Goal: Check status: Check status

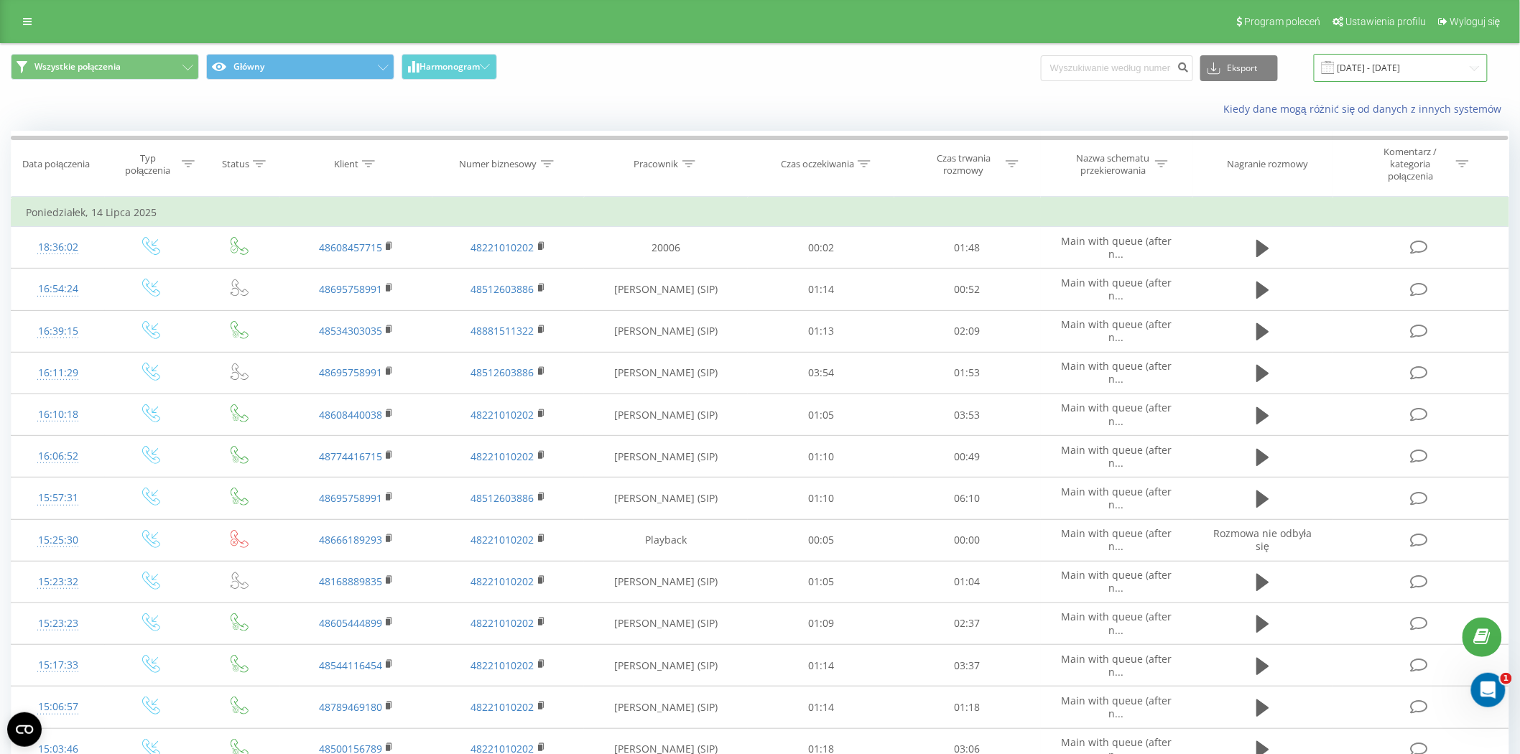
click at [1439, 72] on input "[DATE] - [DATE]" at bounding box center [1401, 68] width 174 height 28
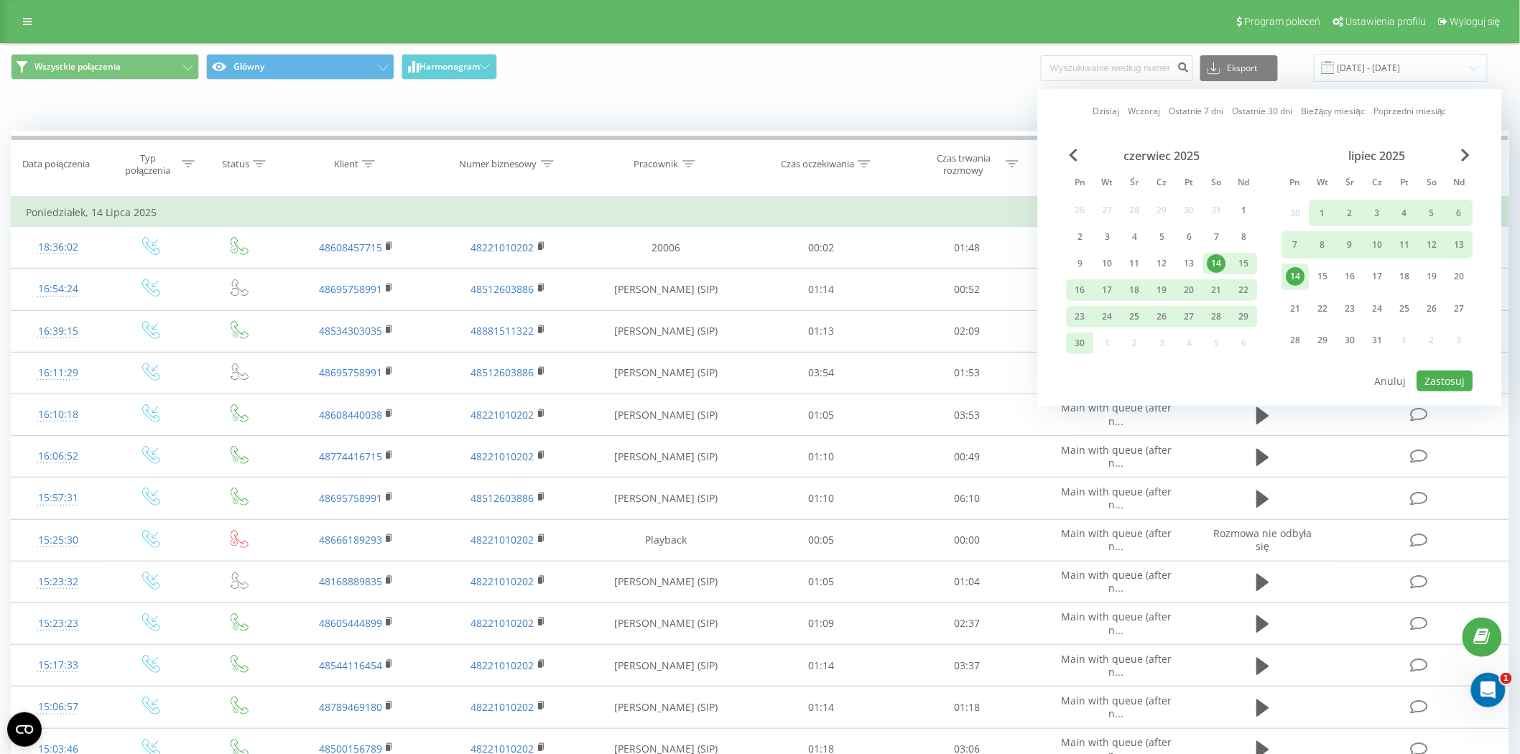
click at [1472, 156] on div "lipiec 2025" at bounding box center [1377, 156] width 191 height 14
click at [1465, 155] on span "Next Month" at bounding box center [1466, 155] width 9 height 13
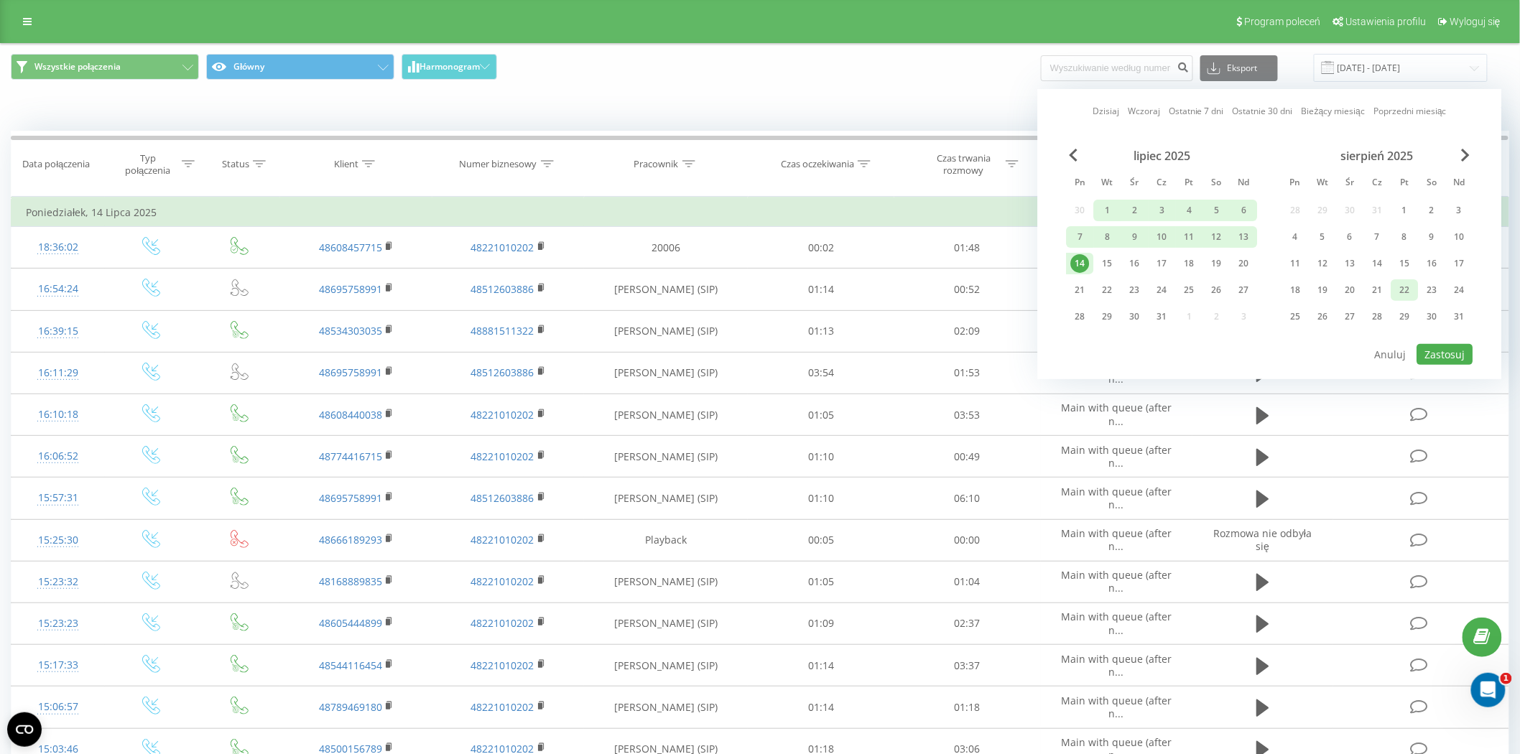
click at [1410, 288] on div "22" at bounding box center [1405, 290] width 19 height 19
click at [1459, 346] on button "Zastosuj" at bounding box center [1445, 354] width 56 height 21
type input "[DATE] - [DATE]"
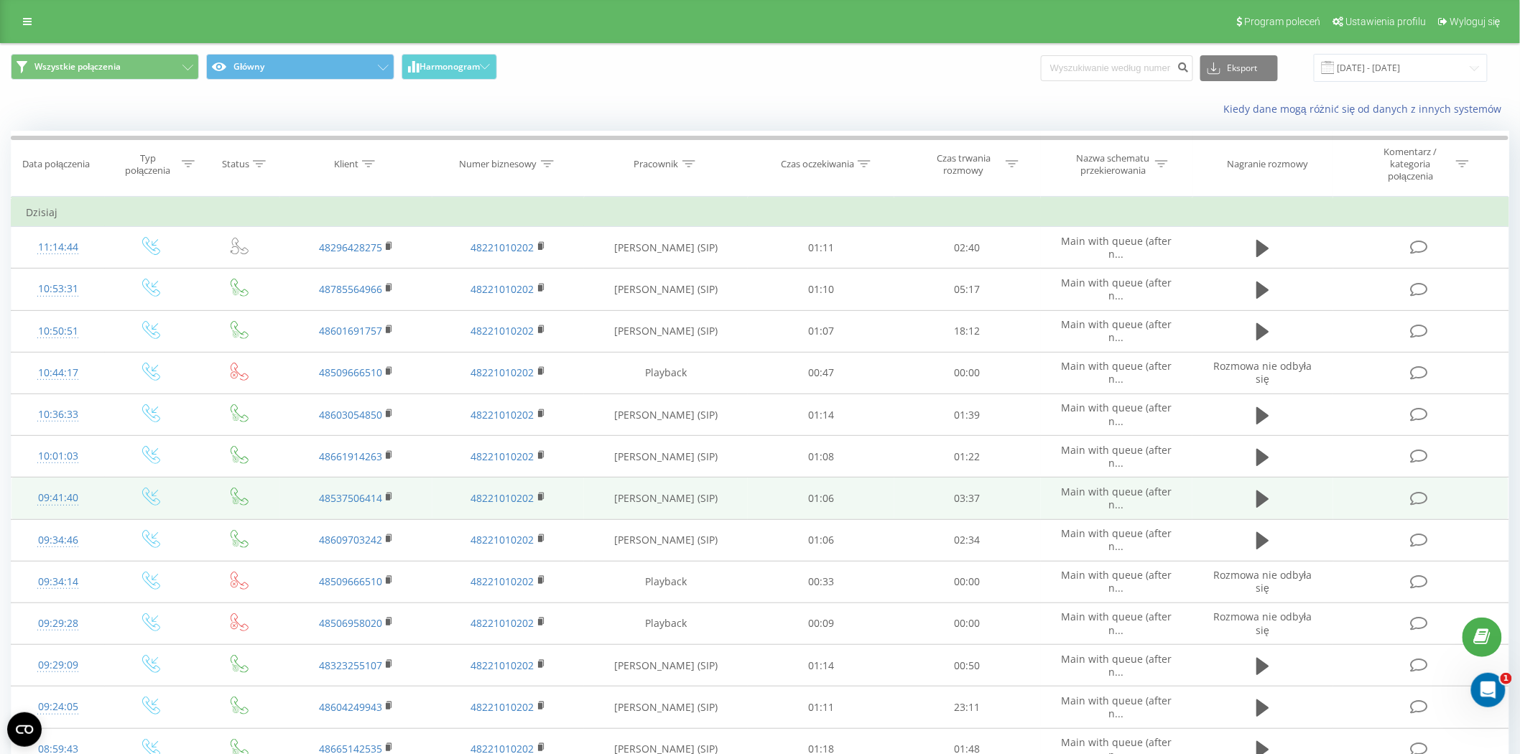
scroll to position [80, 0]
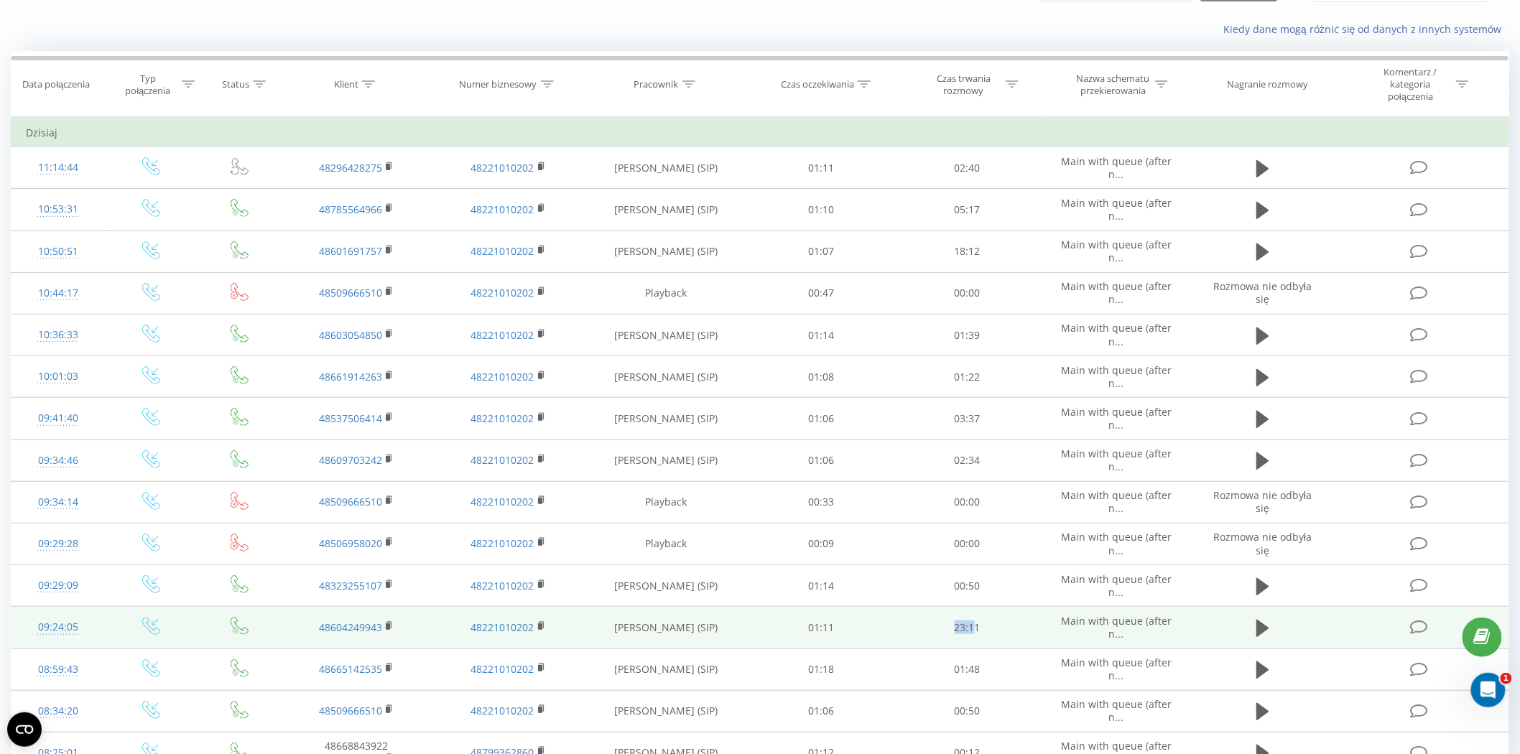
drag, startPoint x: 957, startPoint y: 628, endPoint x: 974, endPoint y: 625, distance: 16.9
click at [974, 623] on td "23:11" at bounding box center [967, 628] width 147 height 42
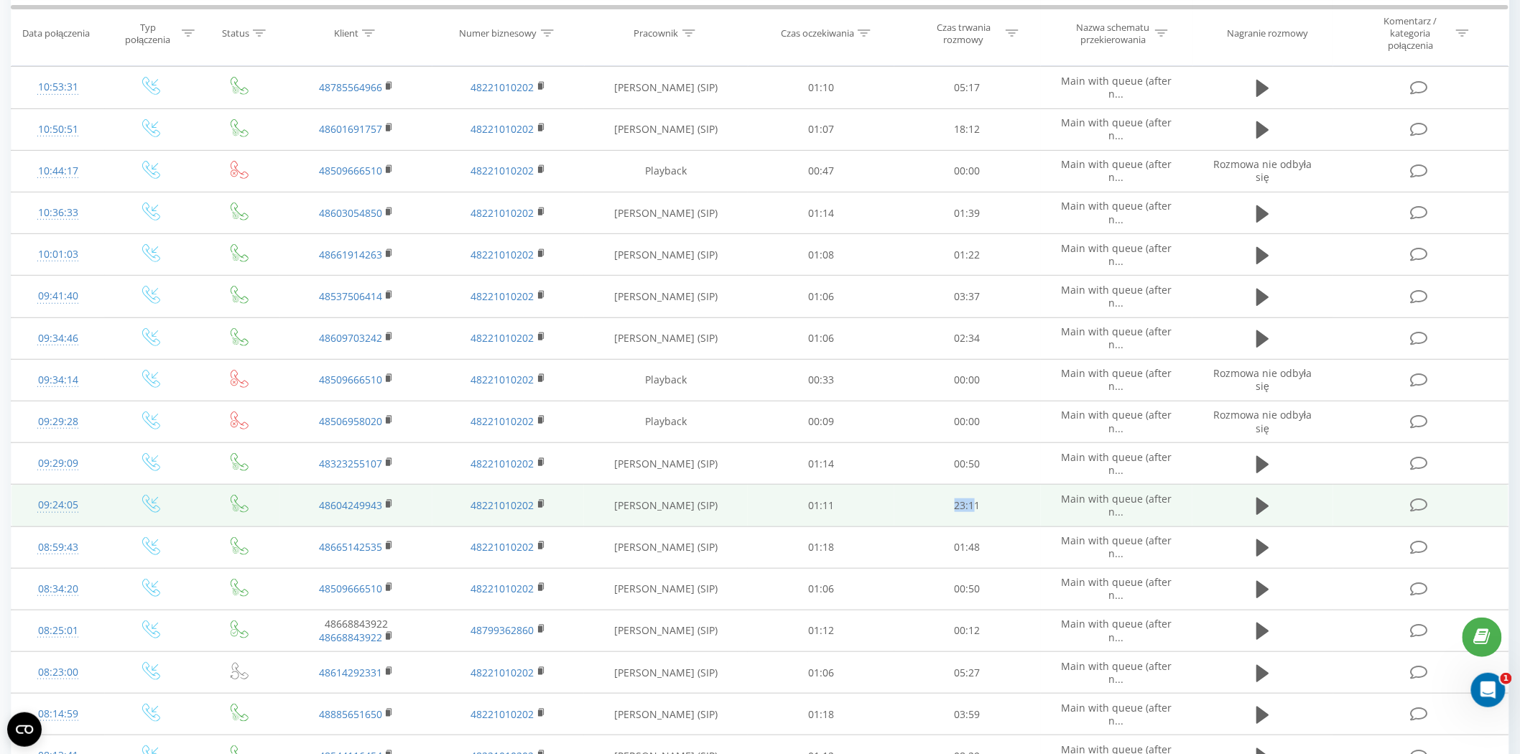
scroll to position [239, 0]
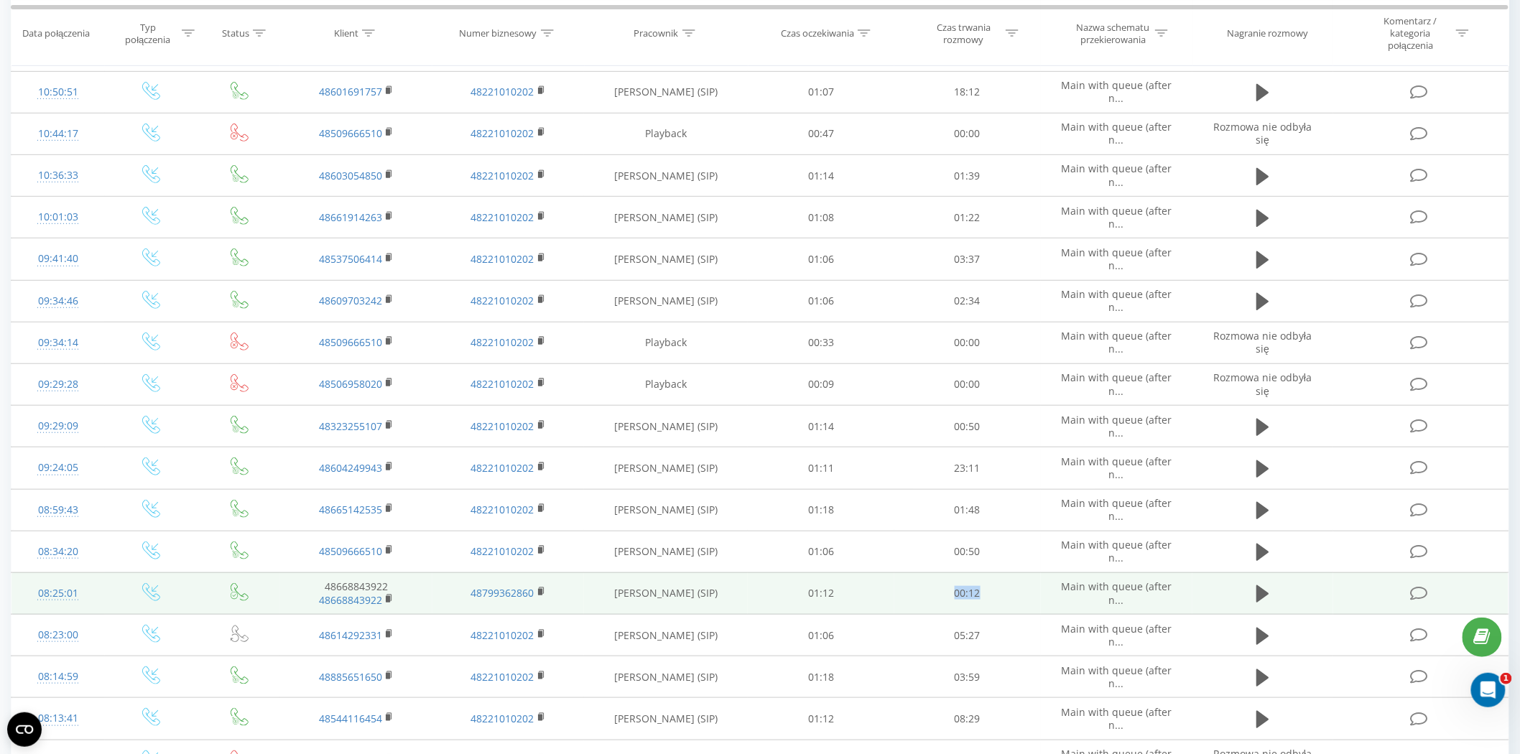
drag, startPoint x: 996, startPoint y: 590, endPoint x: 950, endPoint y: 588, distance: 46.1
click at [950, 588] on td "00:12" at bounding box center [967, 593] width 147 height 42
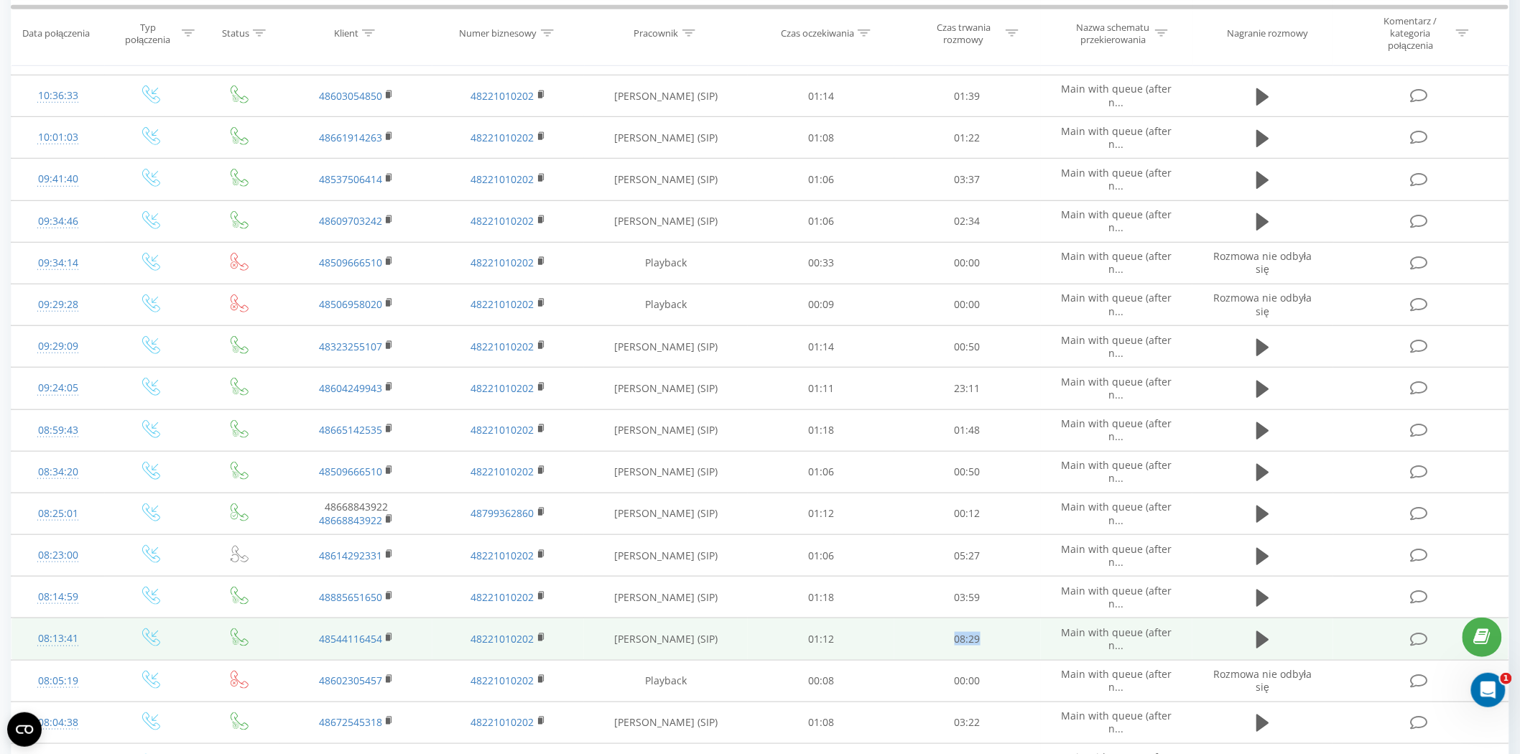
drag, startPoint x: 988, startPoint y: 642, endPoint x: 934, endPoint y: 627, distance: 55.9
click at [934, 627] on td "08:29" at bounding box center [967, 639] width 147 height 42
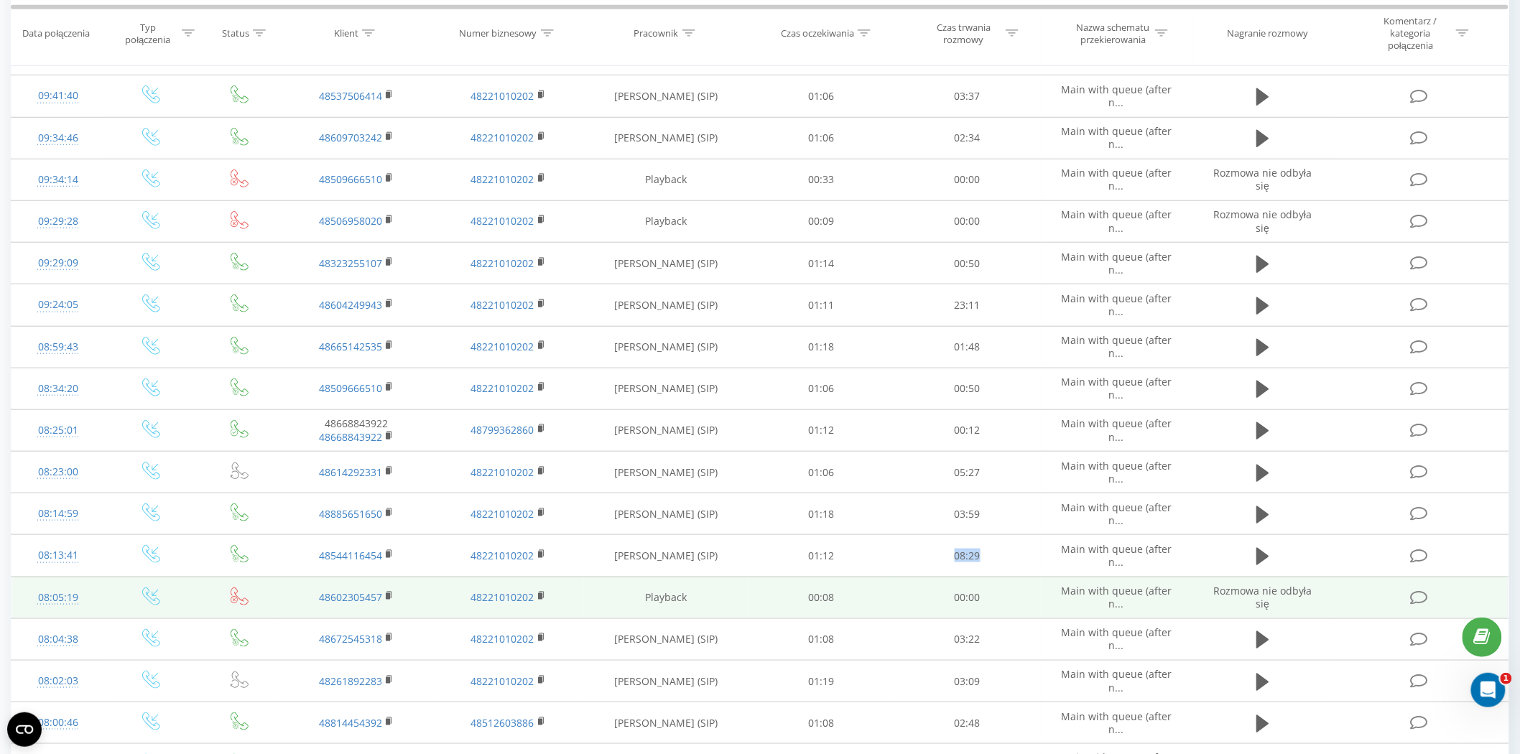
scroll to position [478, 0]
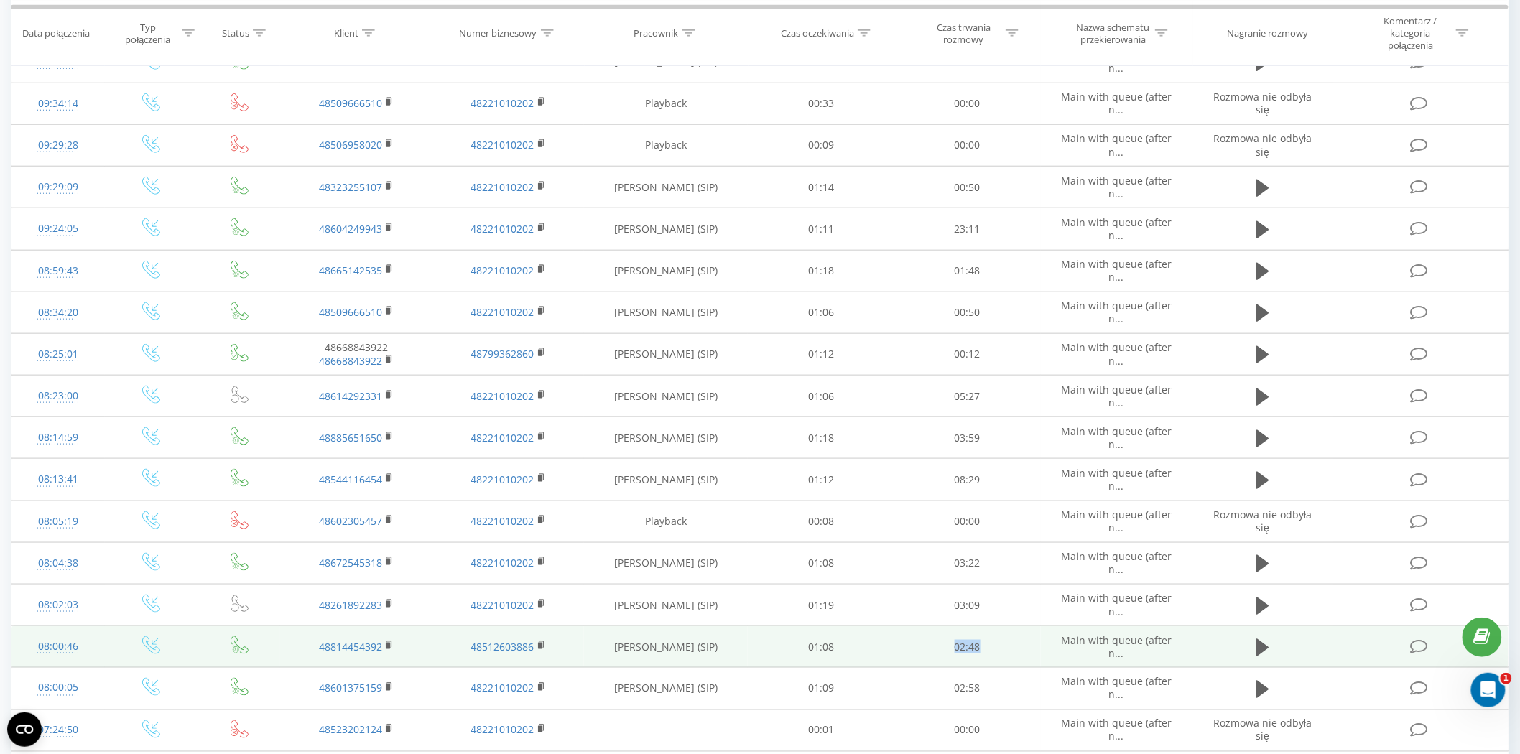
drag, startPoint x: 995, startPoint y: 649, endPoint x: 939, endPoint y: 638, distance: 57.1
click at [939, 638] on td "02:48" at bounding box center [967, 647] width 147 height 42
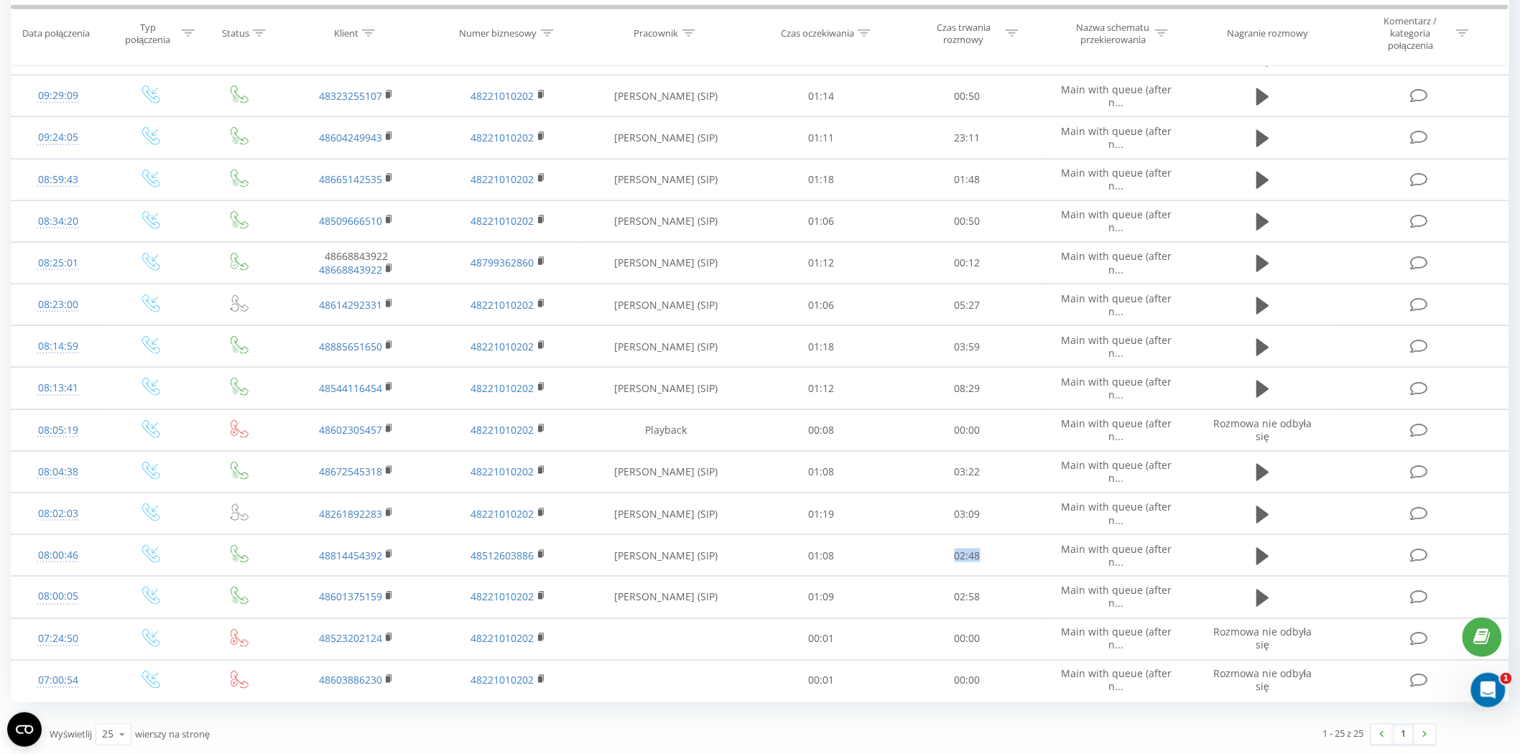
scroll to position [572, 0]
click at [1426, 729] on img at bounding box center [1425, 732] width 4 height 6
